Goal: Information Seeking & Learning: Understand process/instructions

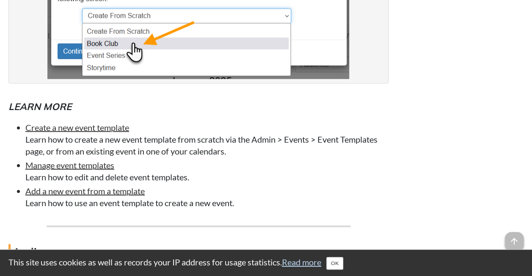
scroll to position [959, 0]
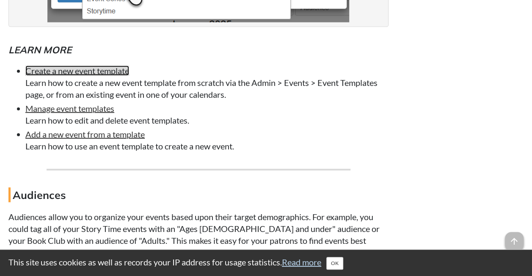
click at [108, 76] on link "Create a new event template" at bounding box center [77, 71] width 104 height 10
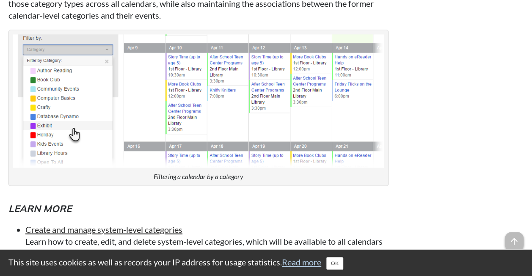
scroll to position [2152, 0]
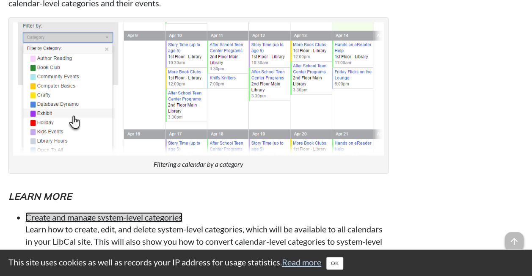
click at [71, 218] on link "Create and manage system-level categories" at bounding box center [103, 217] width 157 height 10
